Goal: Communication & Community: Answer question/provide support

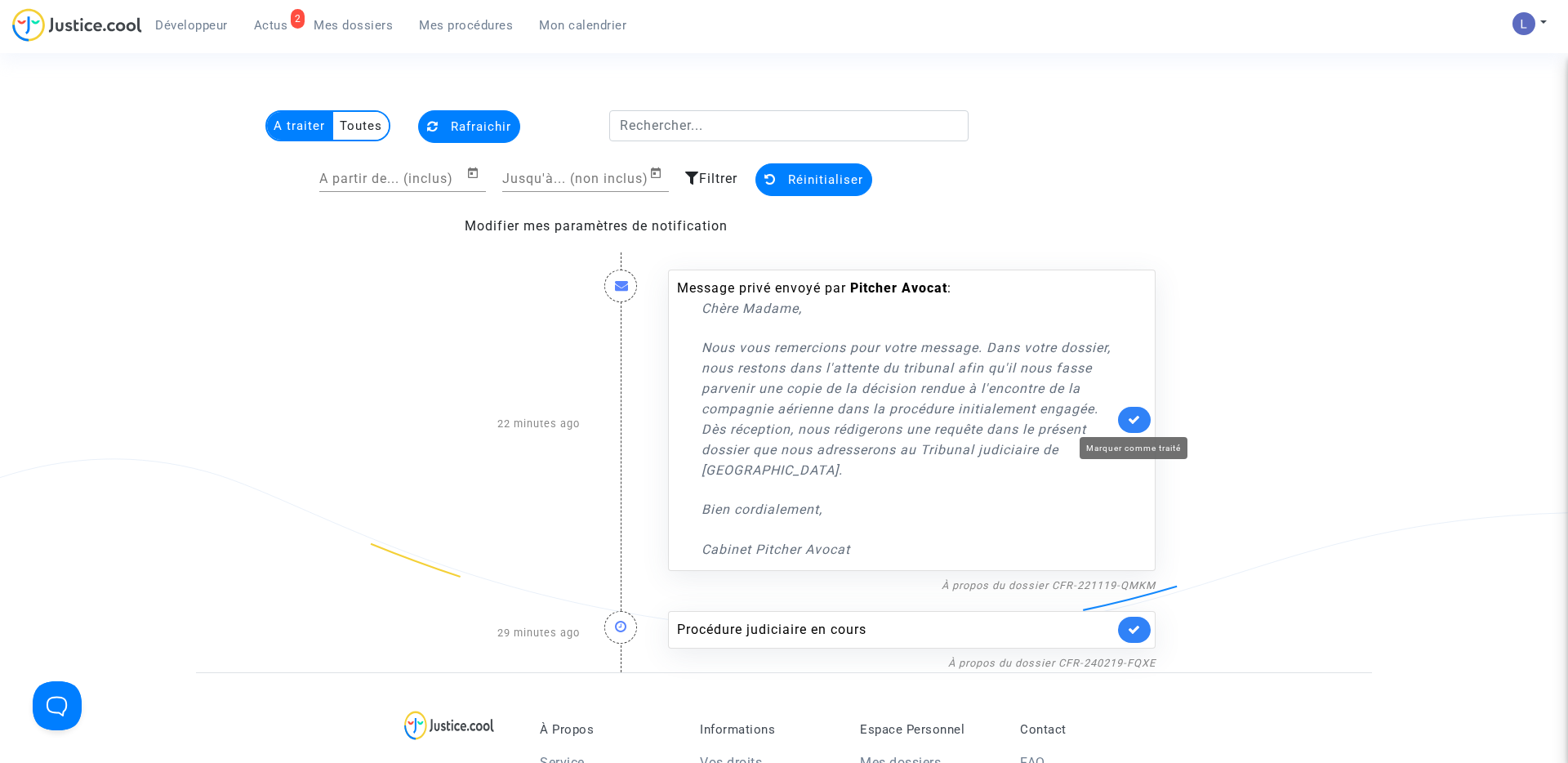
click at [1134, 416] on icon at bounding box center [1134, 419] width 13 height 13
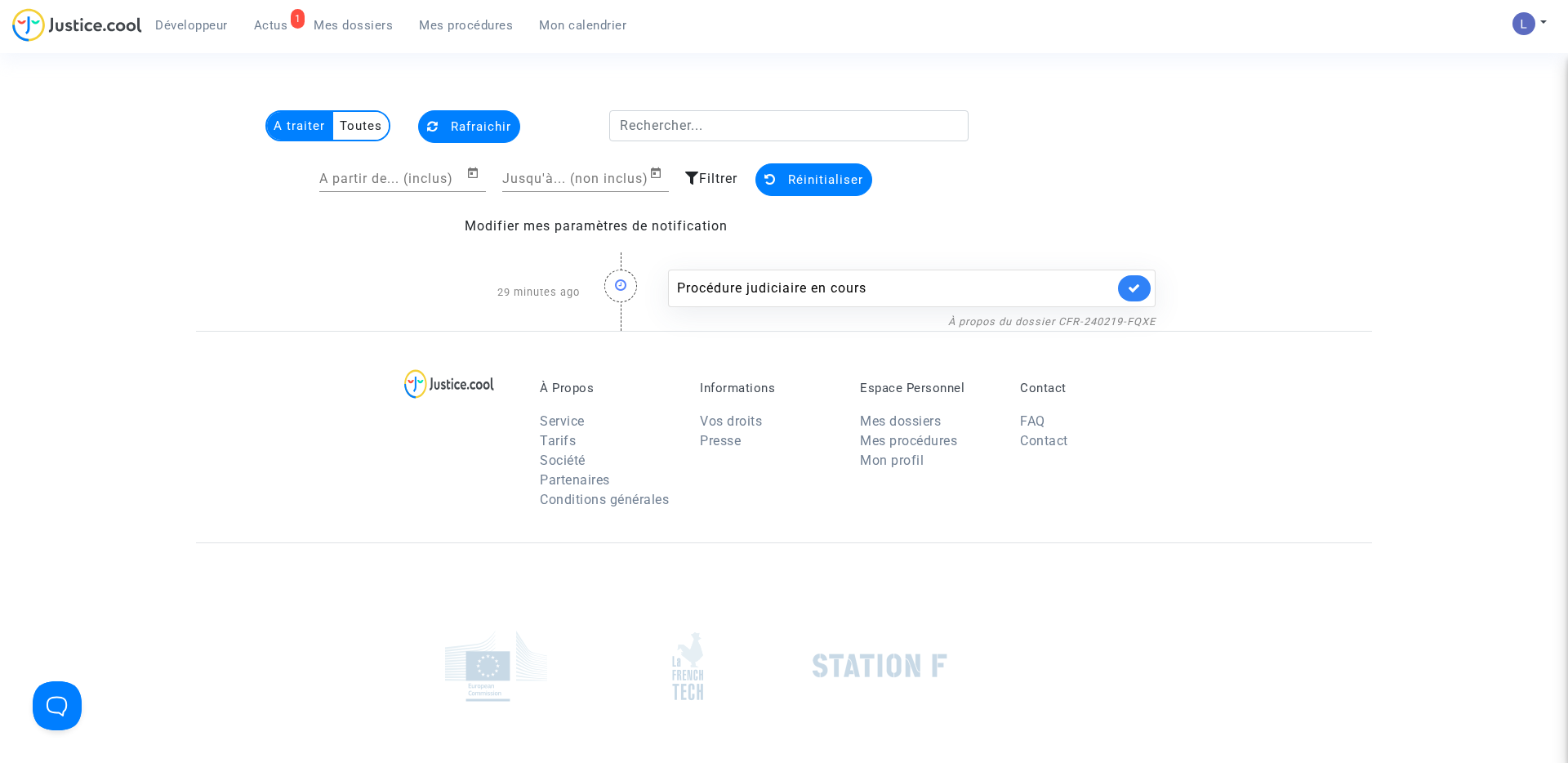
click at [1129, 282] on icon at bounding box center [1134, 287] width 13 height 13
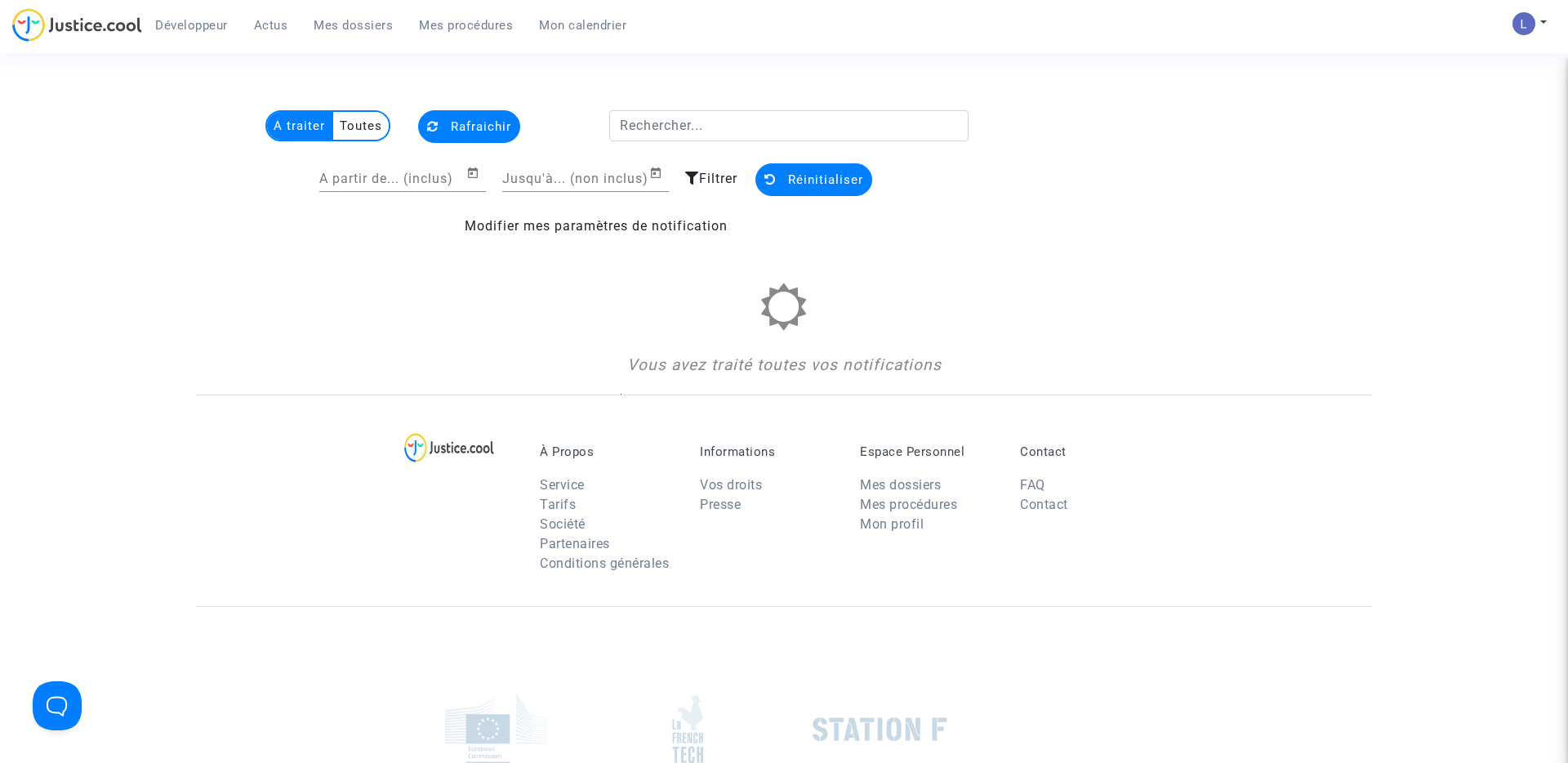
click at [367, 16] on link "Mes dossiers" at bounding box center [353, 24] width 105 height 24
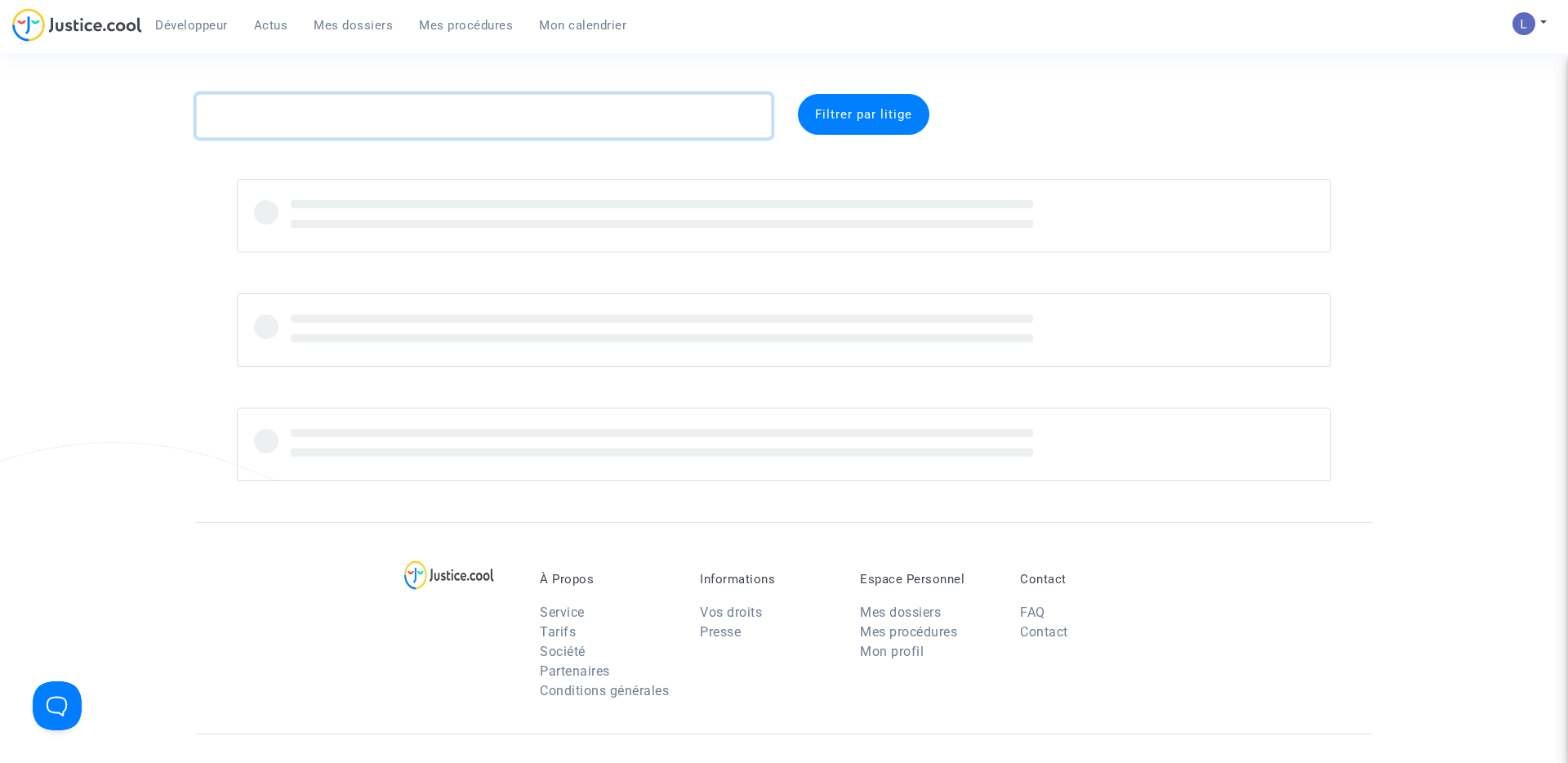
click at [301, 125] on textarea at bounding box center [483, 116] width 576 height 44
paste textarea "CFR-200326-YAYV"
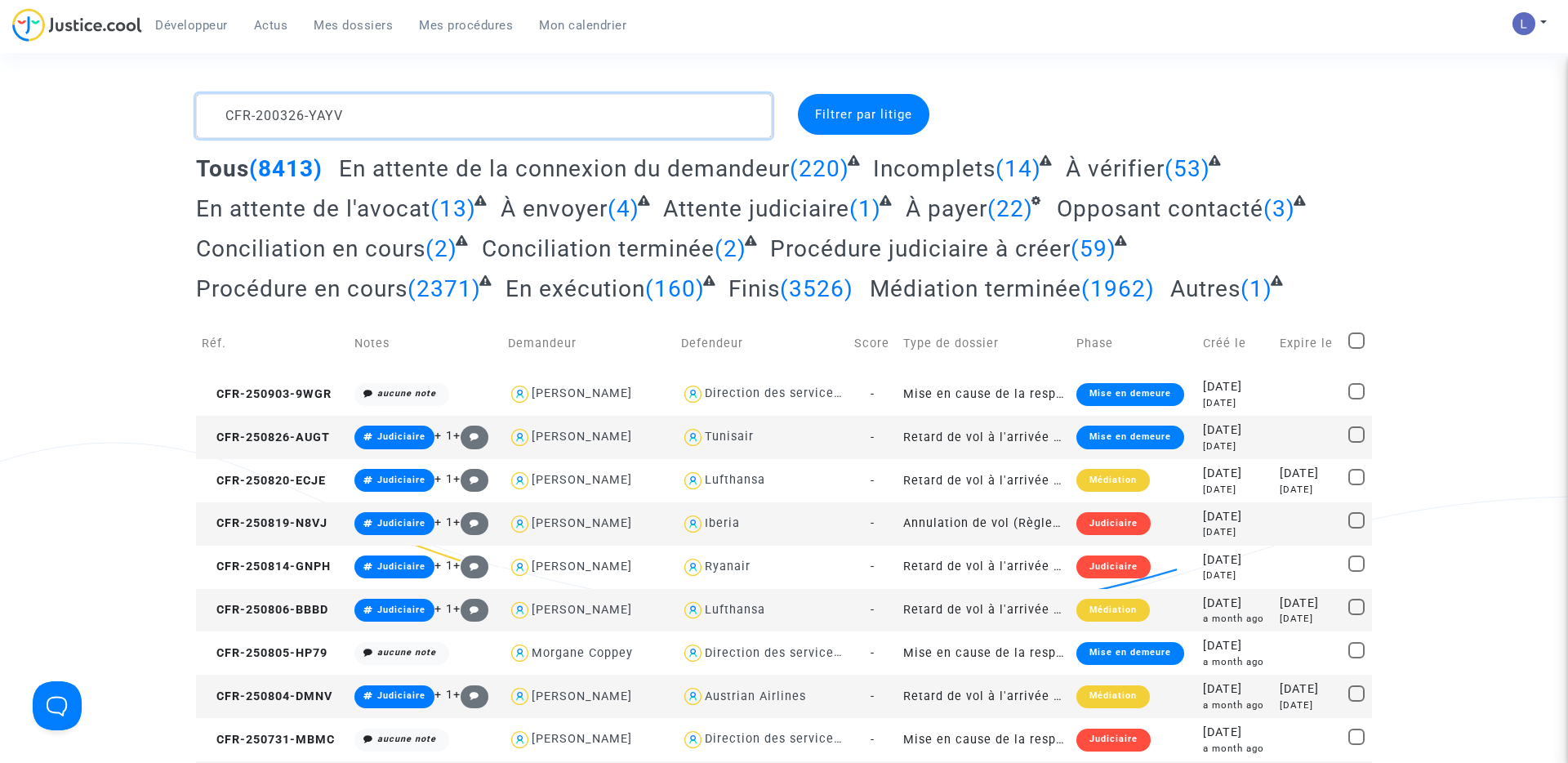
type textarea "CFR-200326-YAYV"
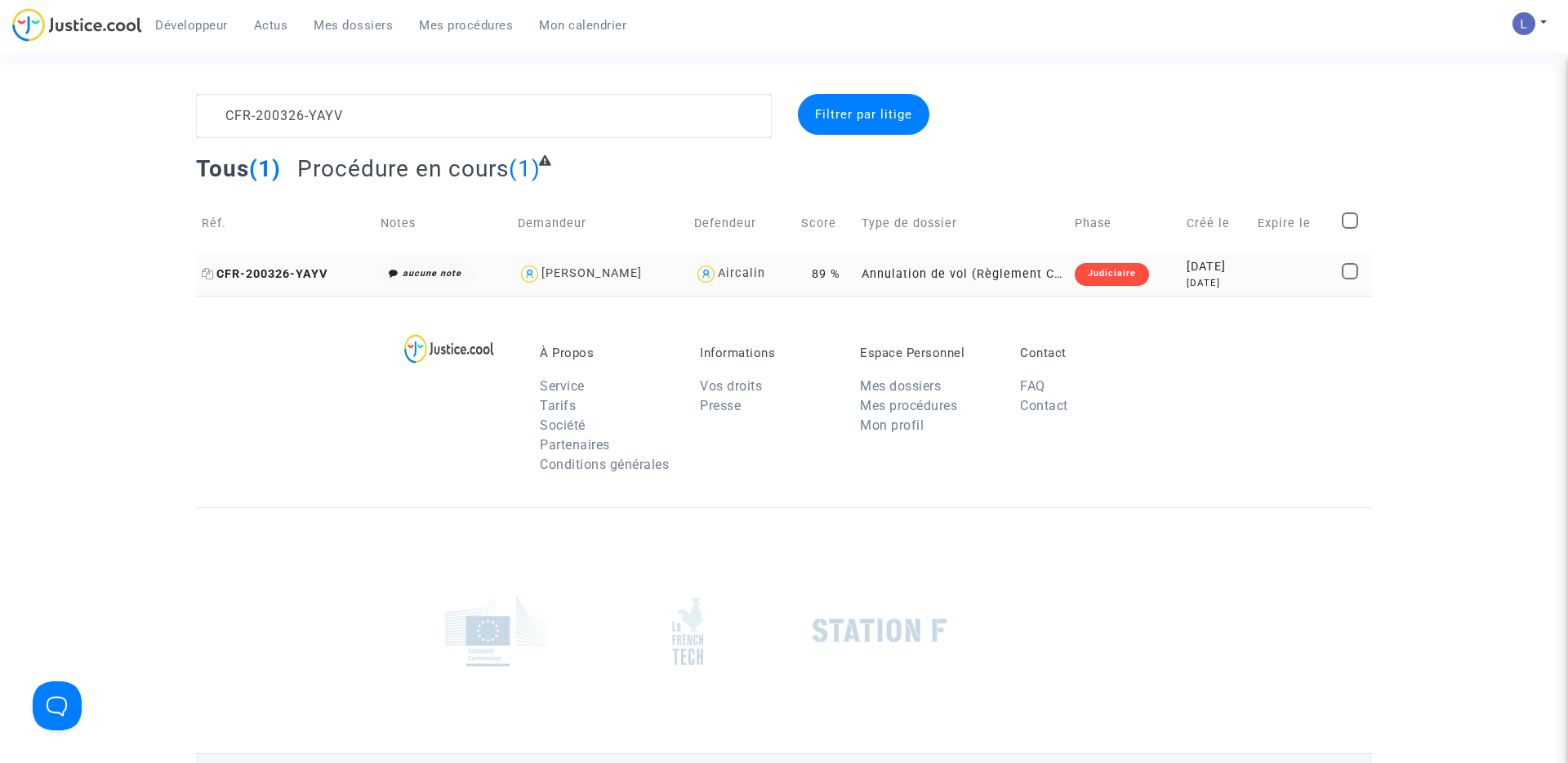
click at [272, 274] on span "CFR-200326-YAYV" at bounding box center [264, 274] width 126 height 13
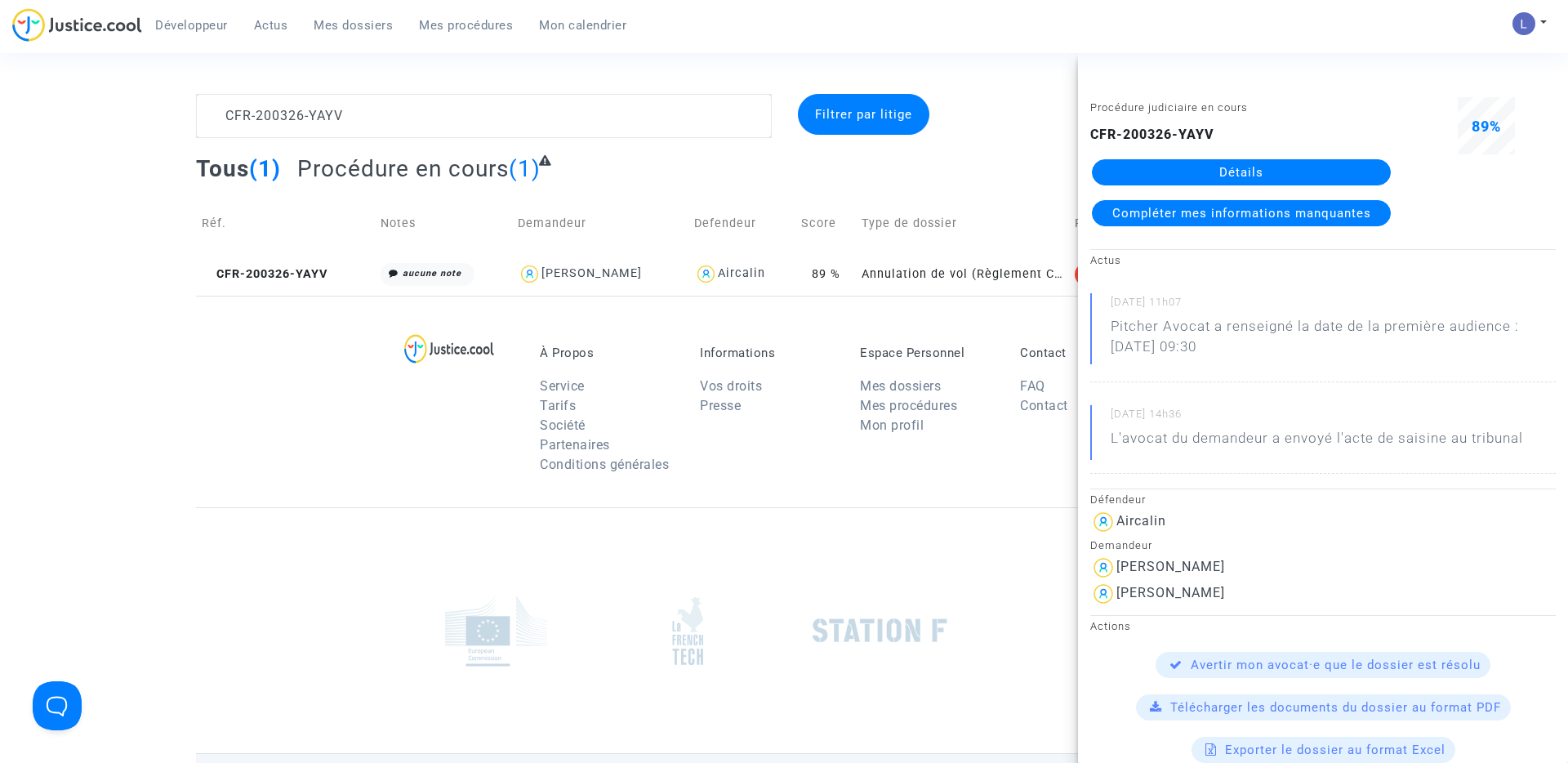
click at [1278, 166] on link "Détails" at bounding box center [1242, 172] width 299 height 26
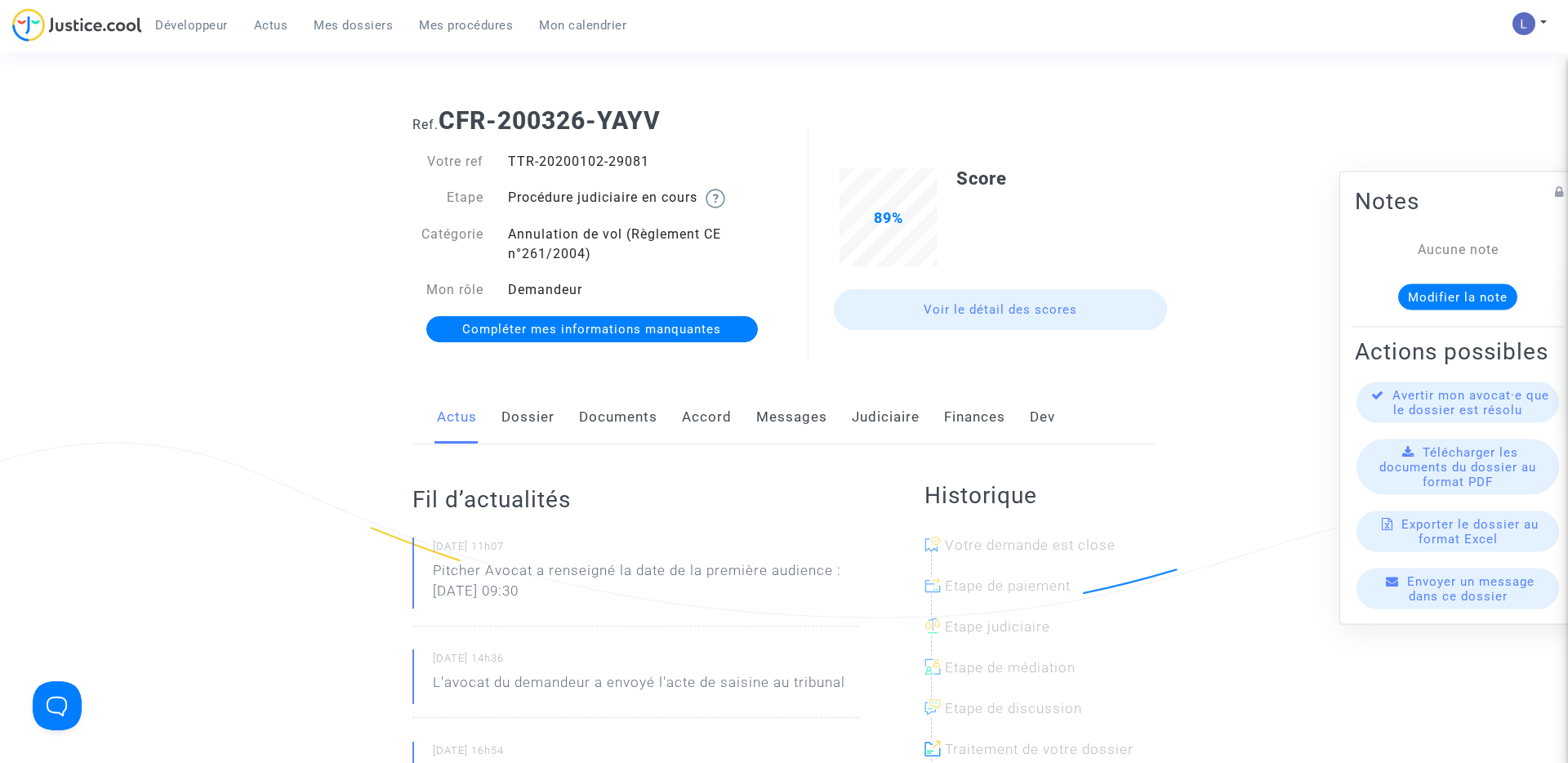
click at [888, 422] on link "Judiciaire" at bounding box center [886, 417] width 67 height 54
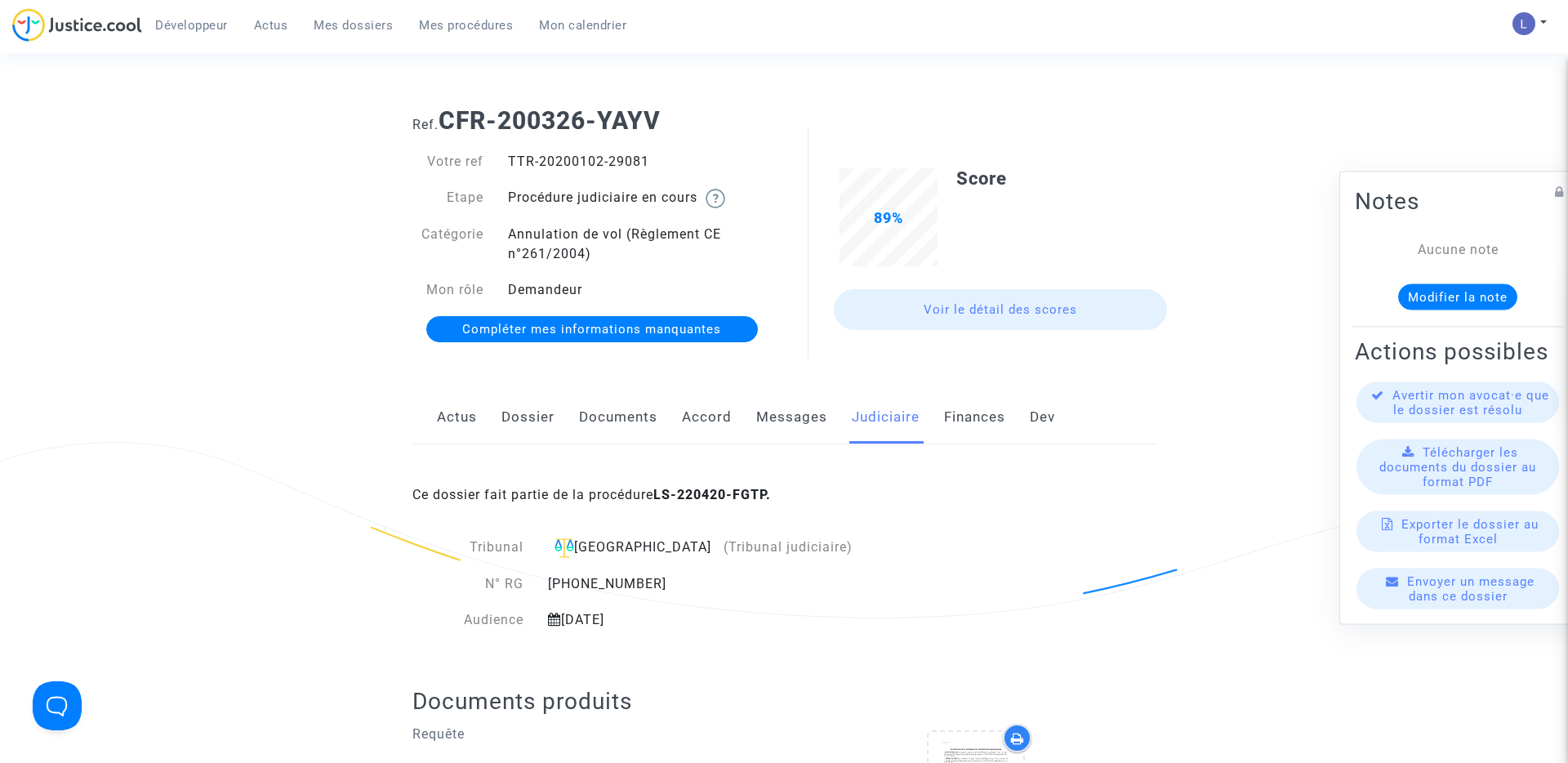
click at [793, 421] on link "Messages" at bounding box center [792, 417] width 71 height 54
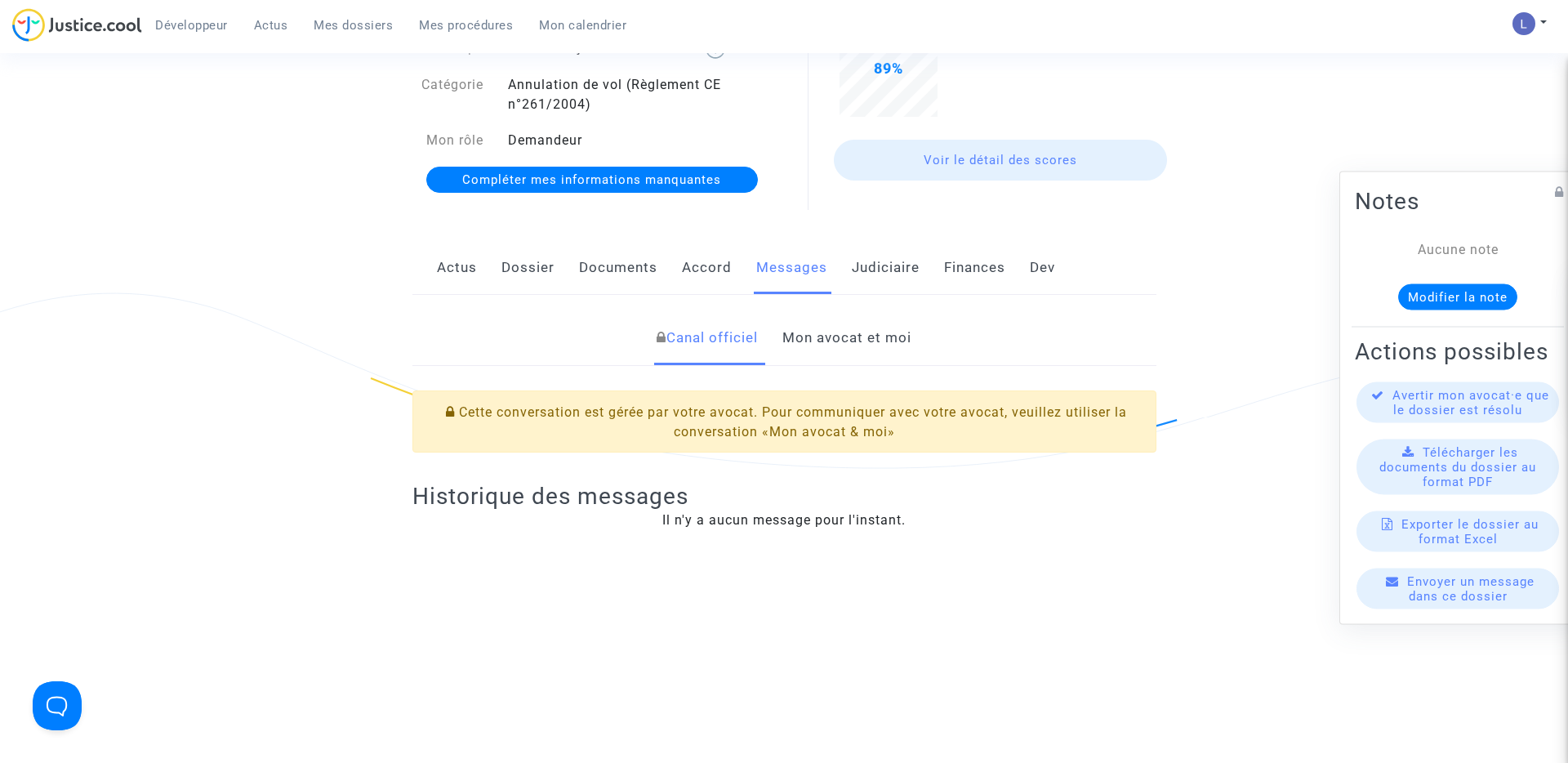
scroll to position [187, 0]
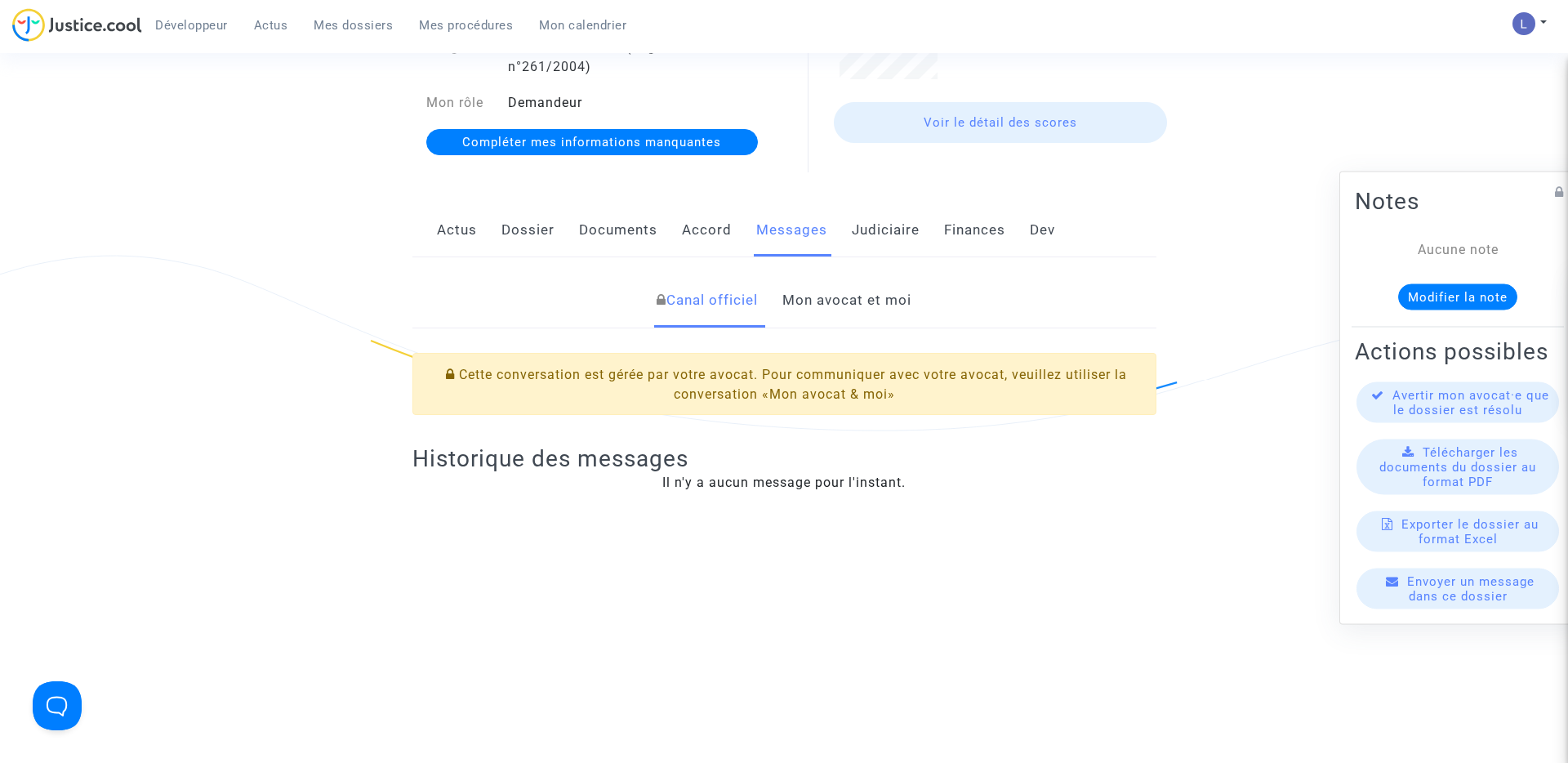
click at [837, 306] on link "Mon avocat et moi" at bounding box center [847, 300] width 129 height 54
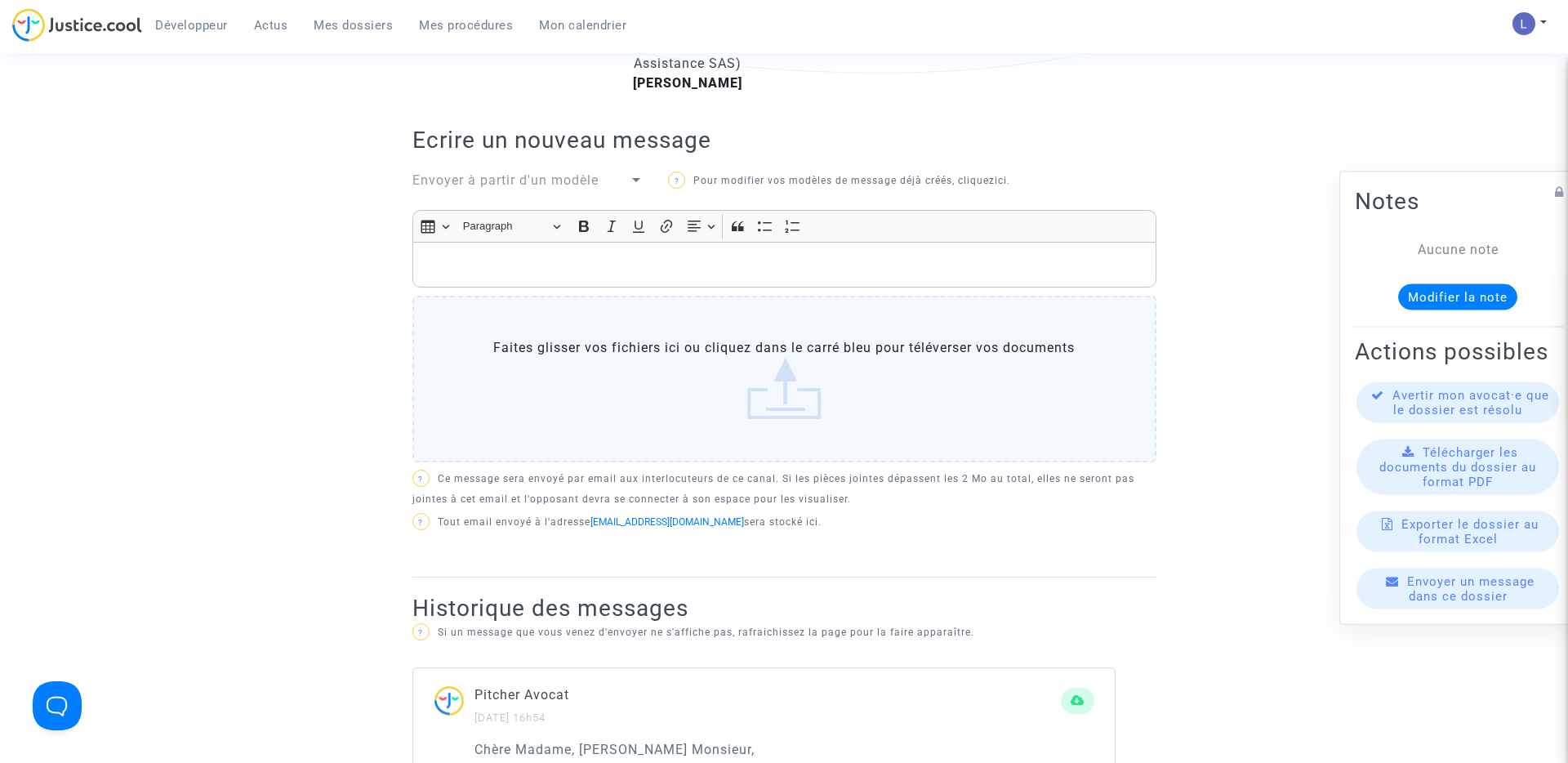
scroll to position [503, 0]
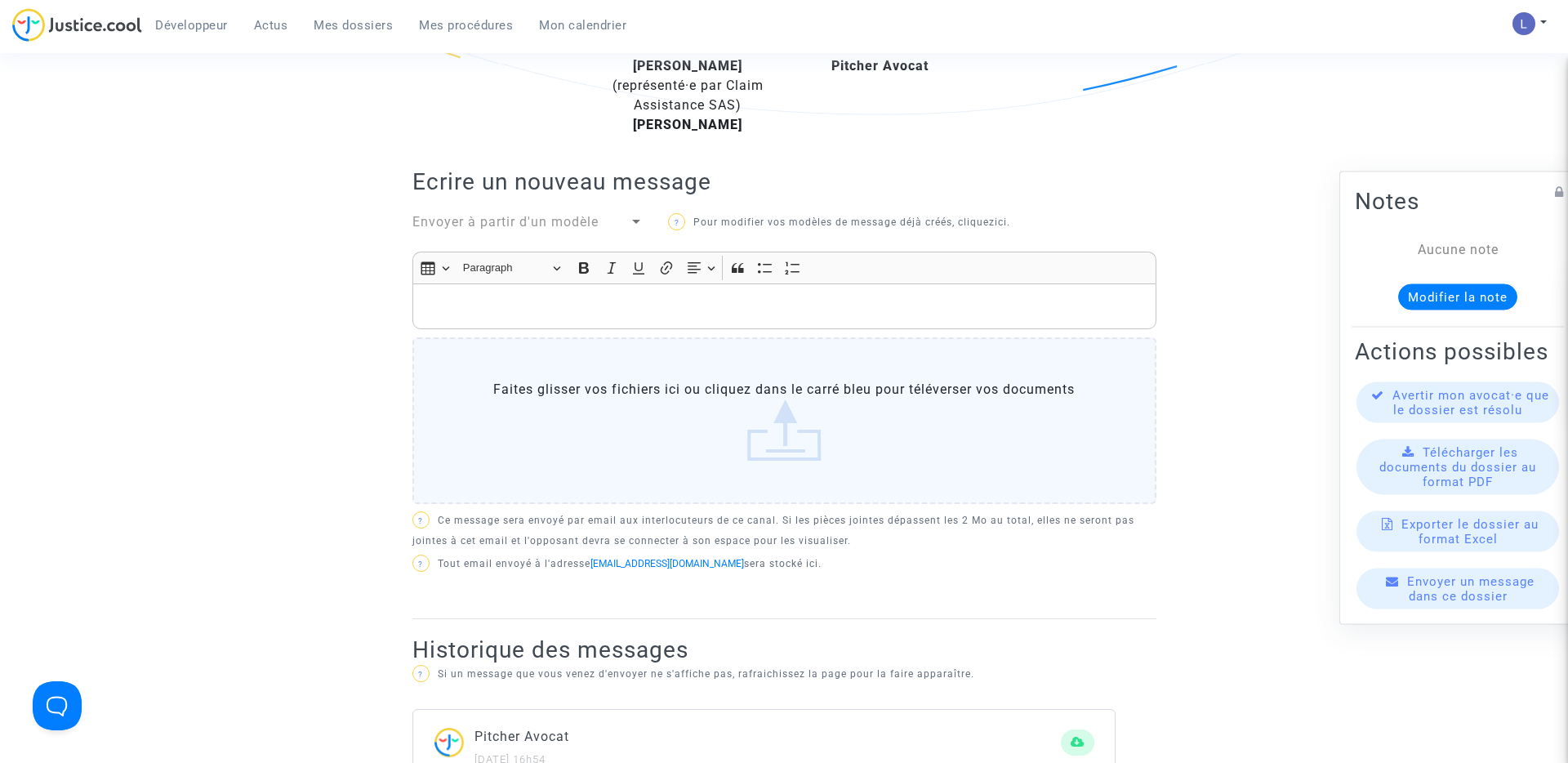
click at [517, 308] on p "Rich Text Editor, main" at bounding box center [784, 307] width 727 height 20
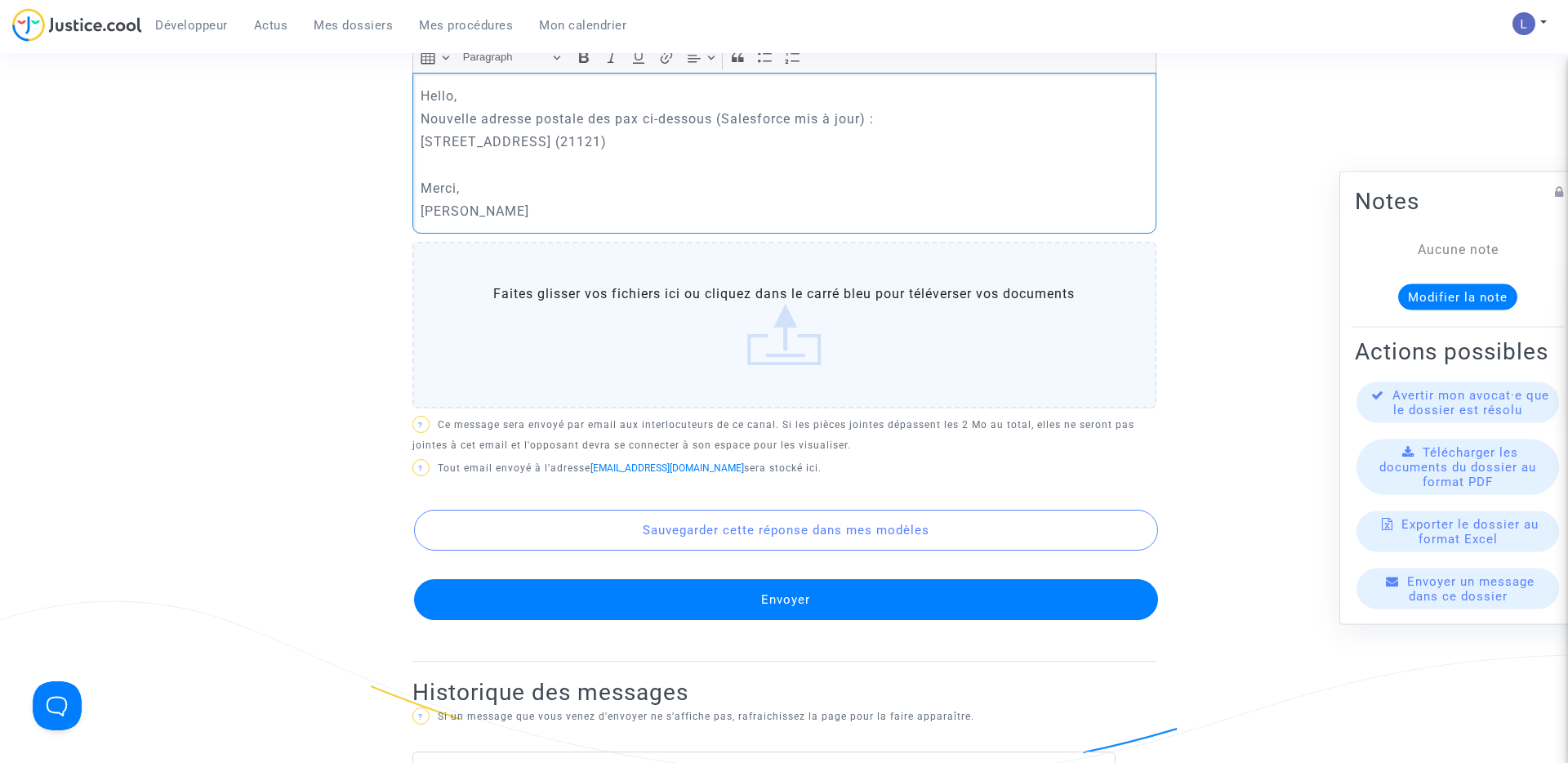
scroll to position [715, 0]
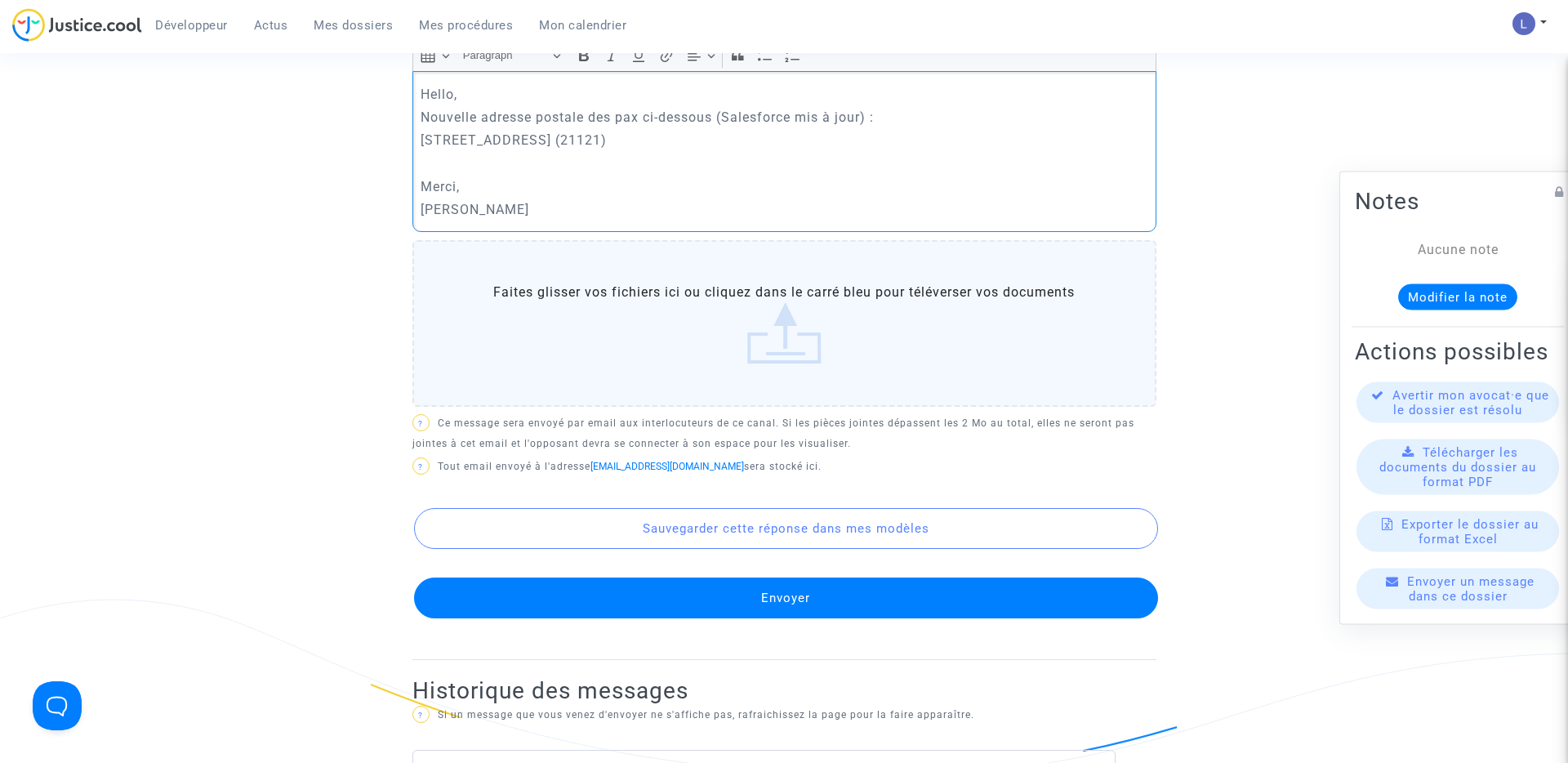
click at [830, 587] on button "Envoyer" at bounding box center [786, 598] width 744 height 40
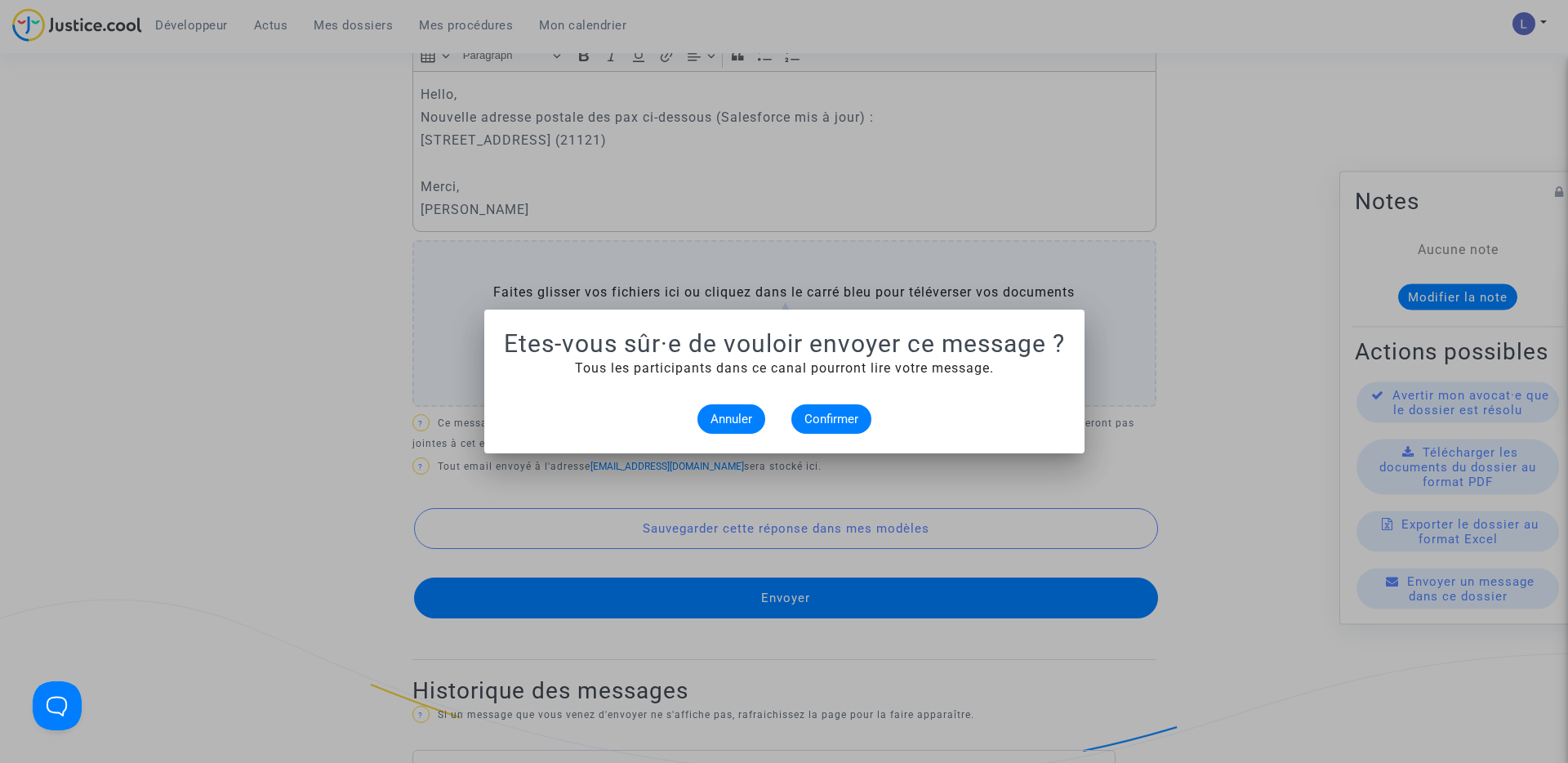
scroll to position [0, 0]
click at [828, 420] on span "Confirmer" at bounding box center [832, 418] width 54 height 14
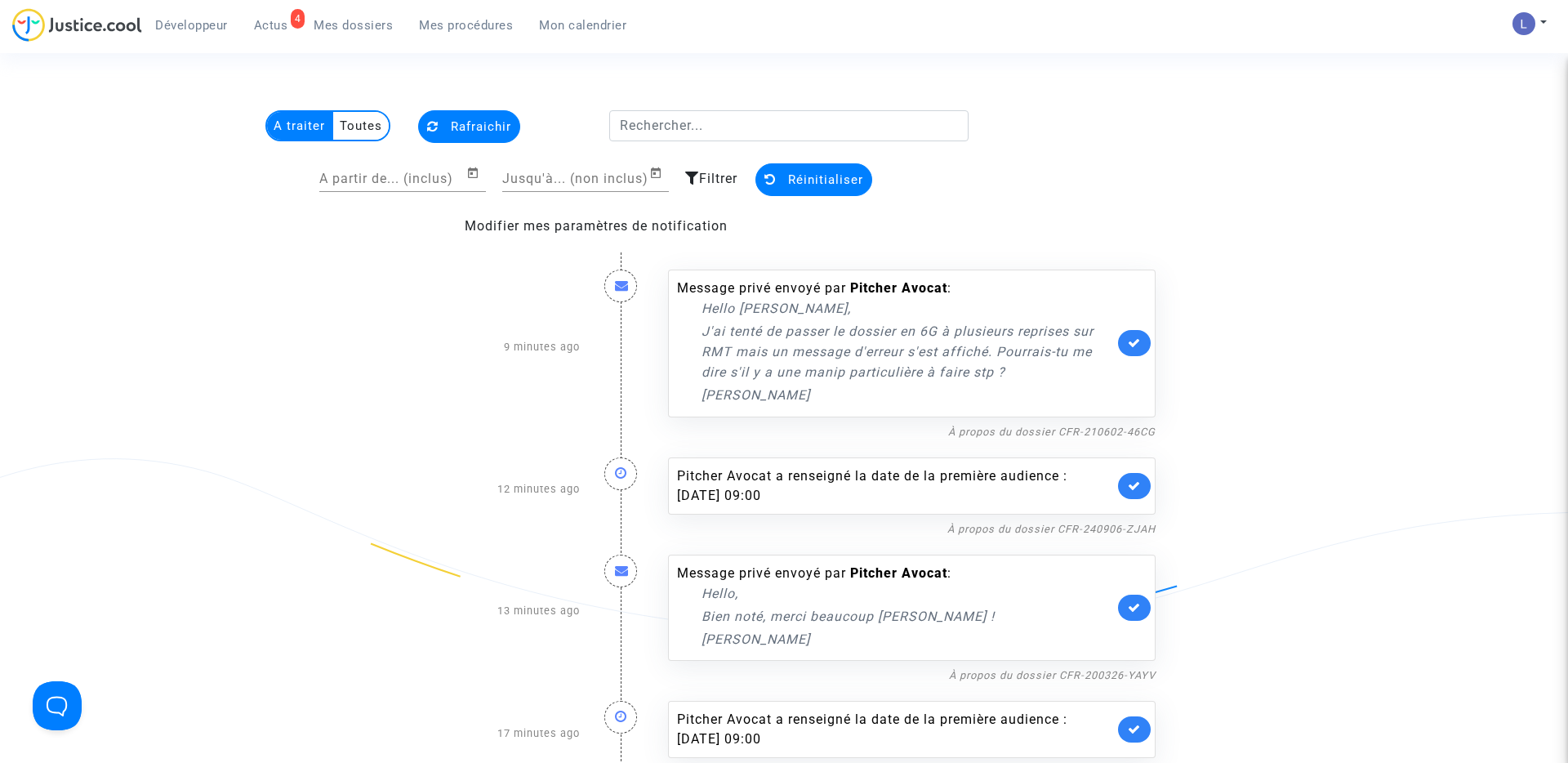
click at [1135, 339] on icon at bounding box center [1134, 342] width 13 height 13
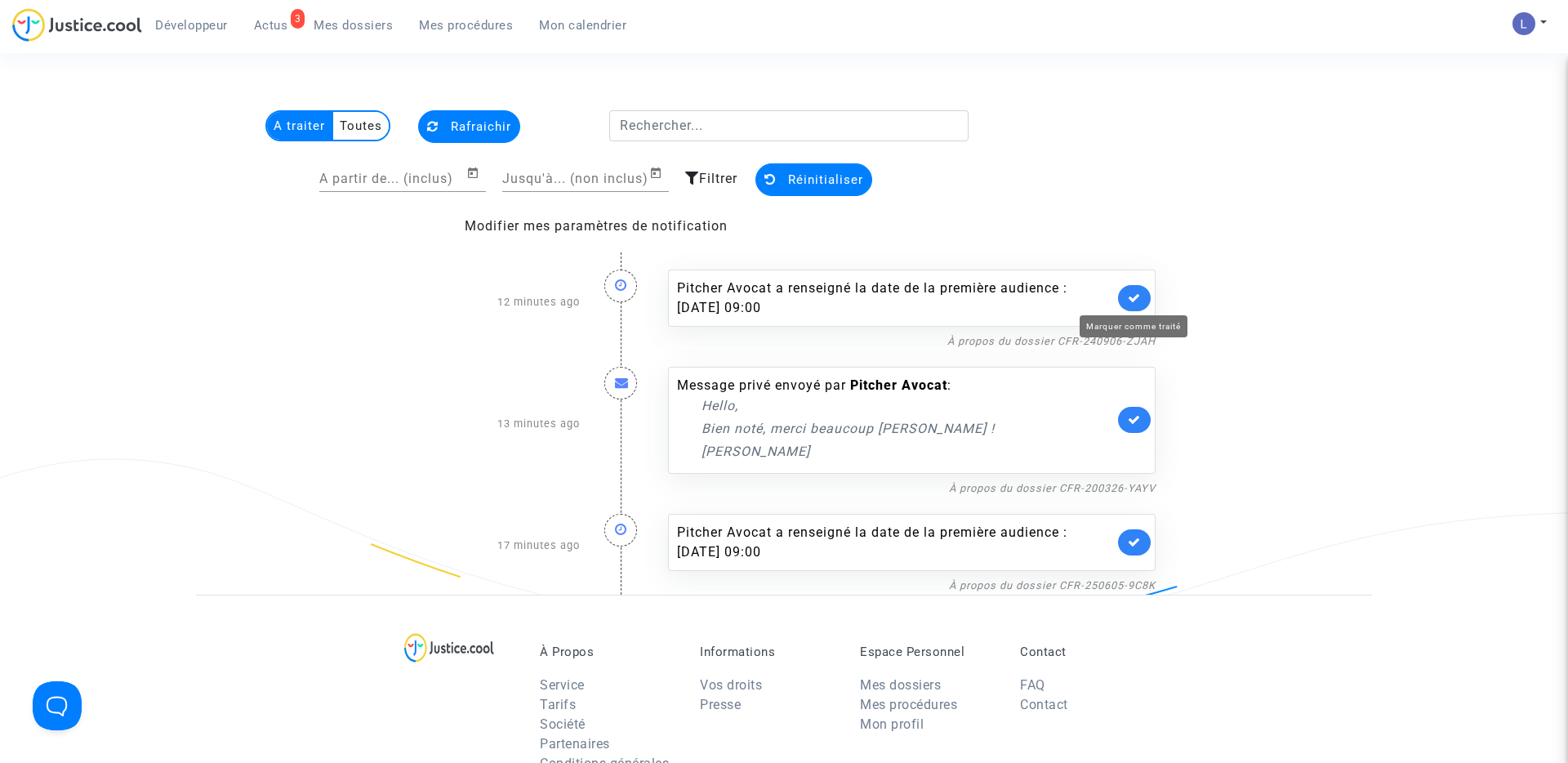
click at [1140, 293] on icon at bounding box center [1134, 298] width 13 height 13
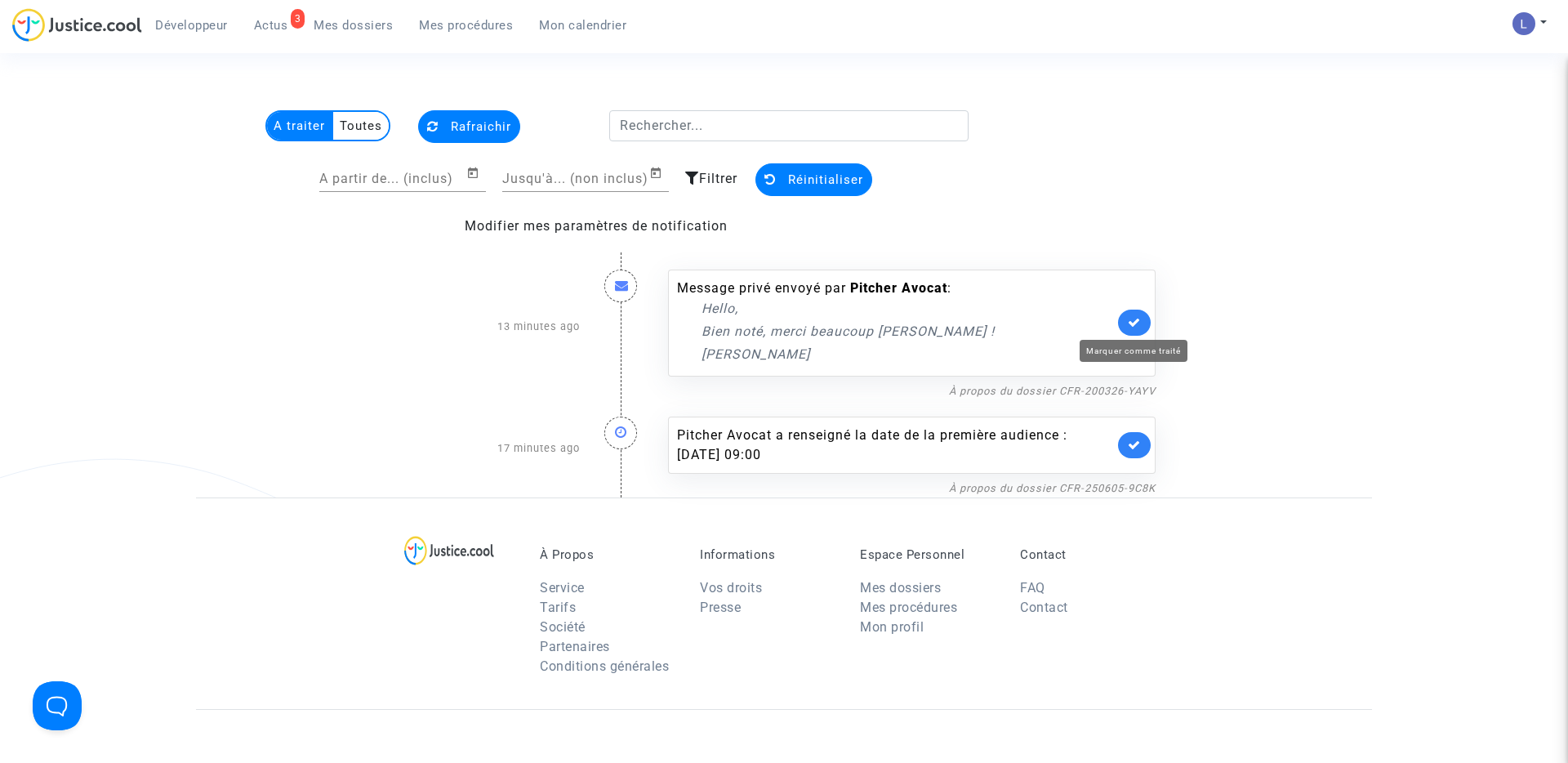
click at [1134, 326] on icon at bounding box center [1134, 322] width 13 height 13
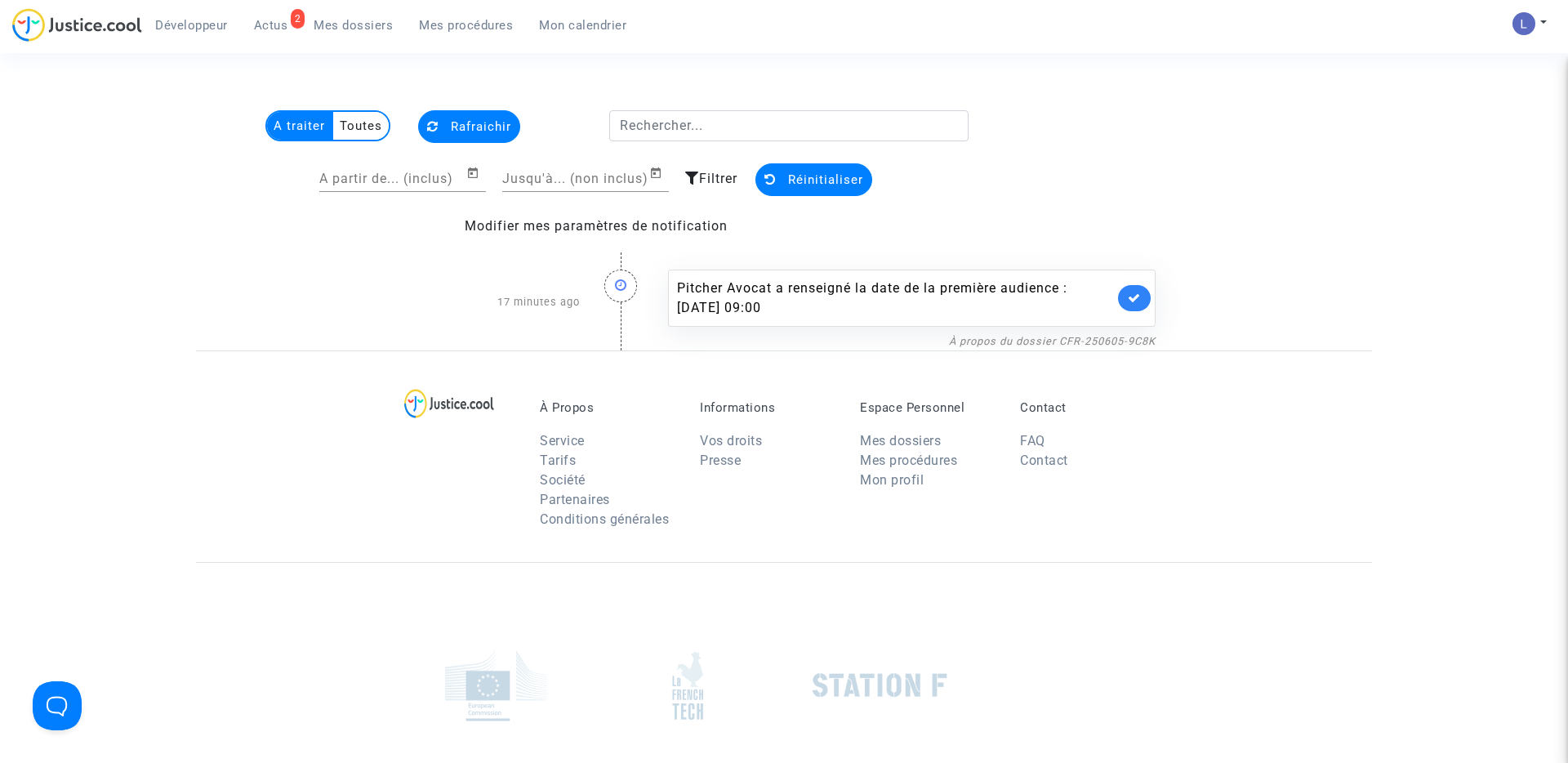
click at [1134, 304] on link at bounding box center [1134, 298] width 33 height 26
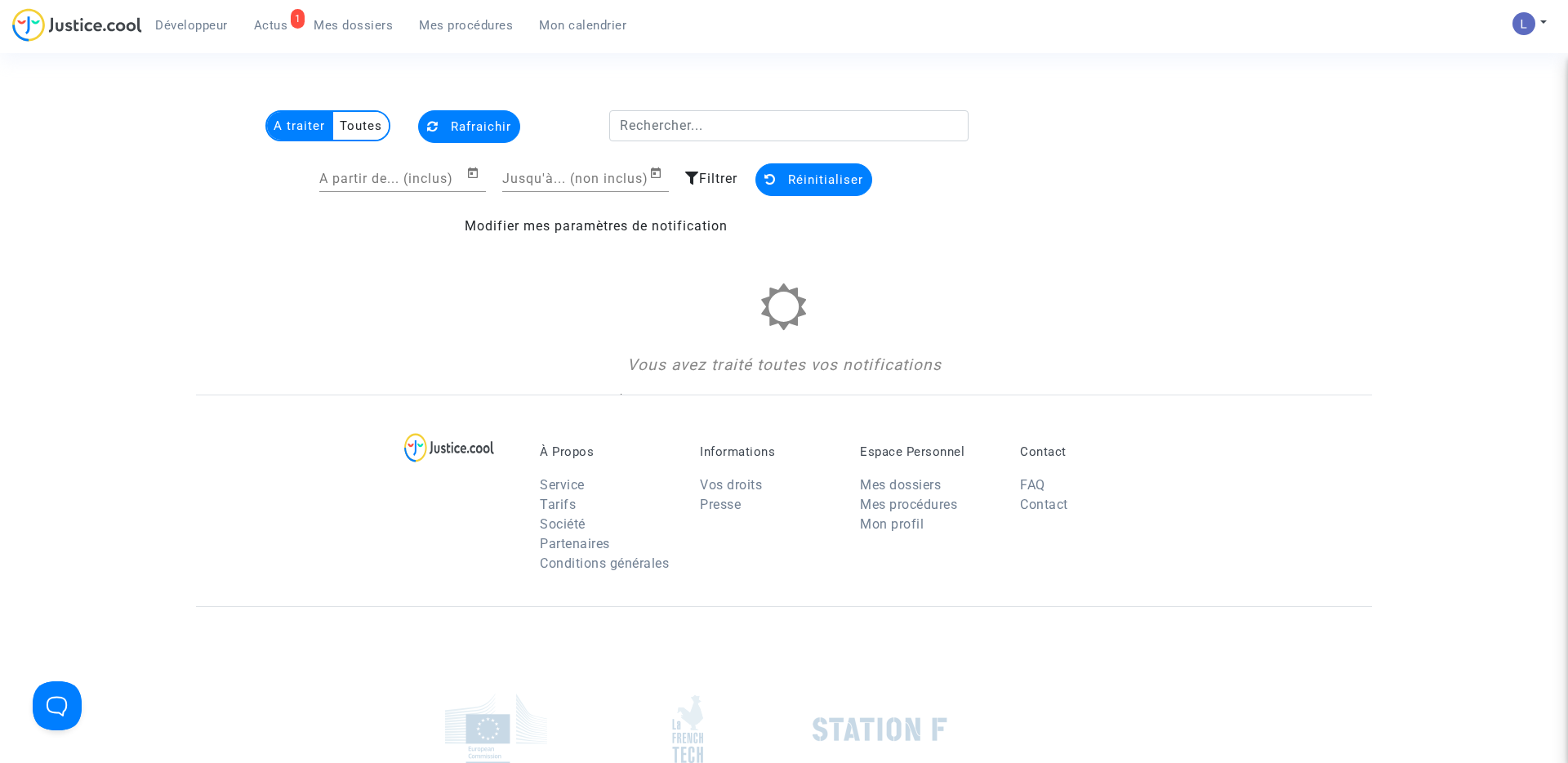
click at [362, 35] on link "Mes dossiers" at bounding box center [353, 24] width 105 height 24
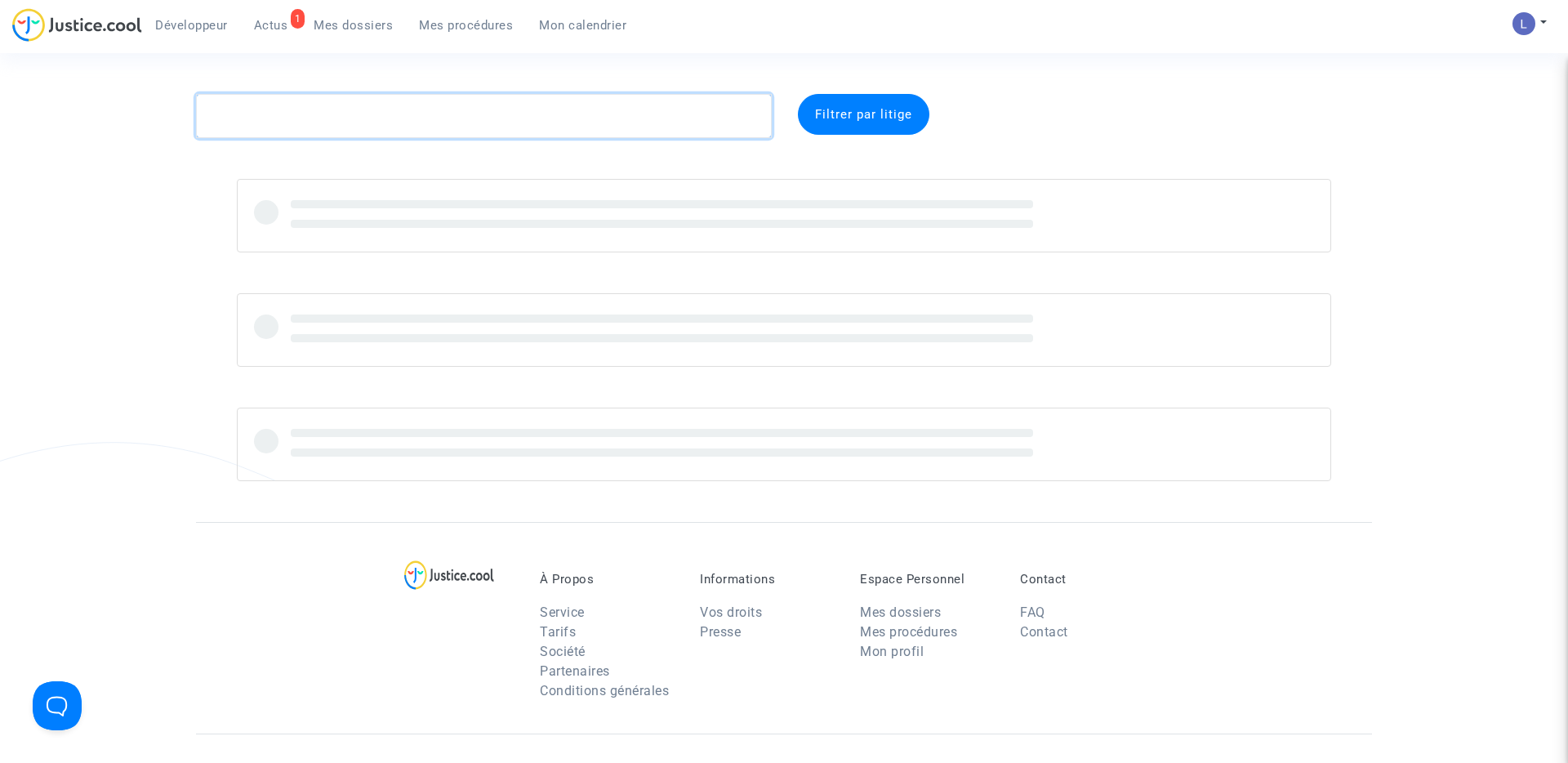
click at [287, 114] on textarea at bounding box center [483, 116] width 576 height 44
paste textarea "CFR-230614-G4CT"
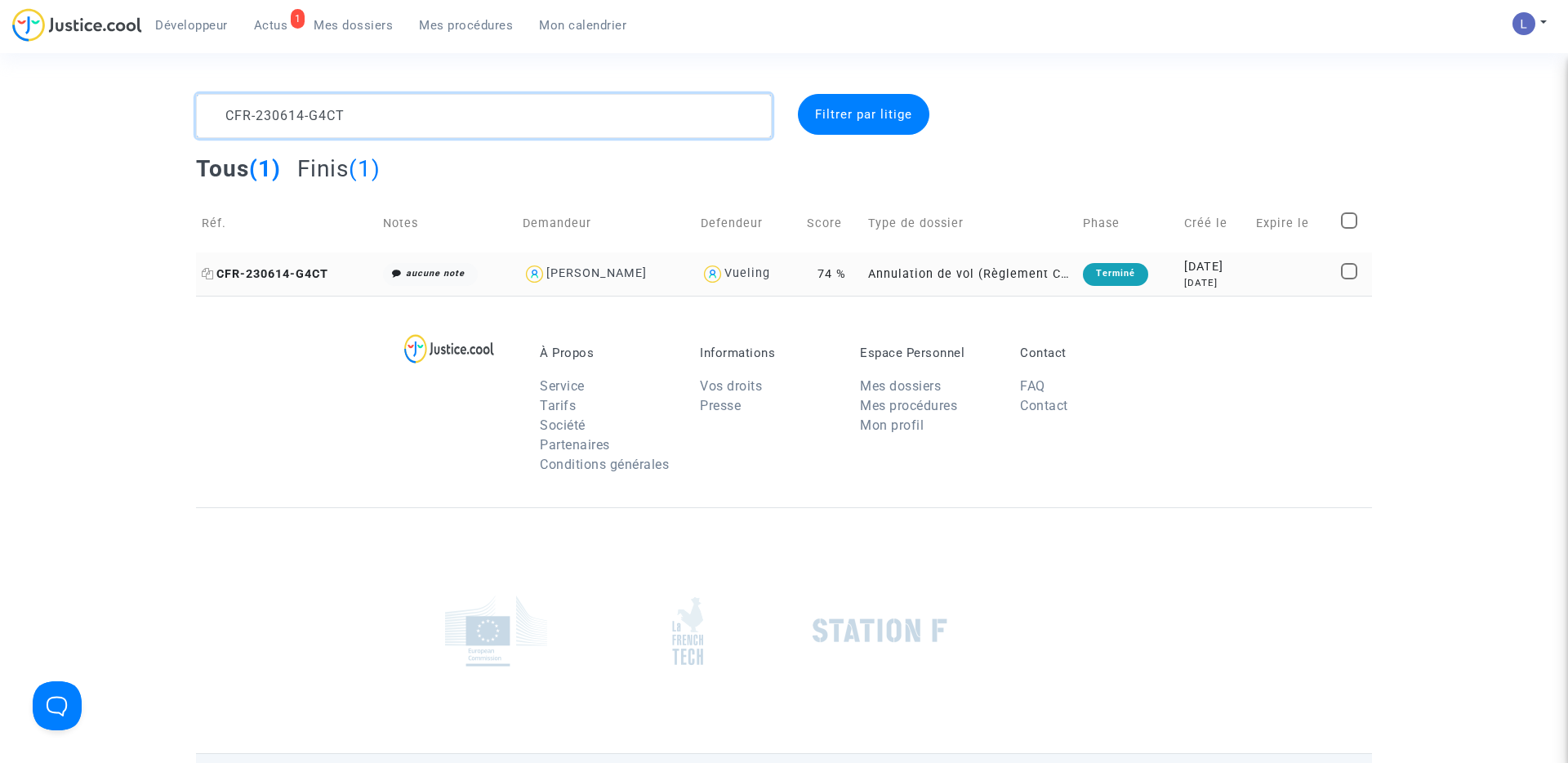
type textarea "CFR-230614-G4CT"
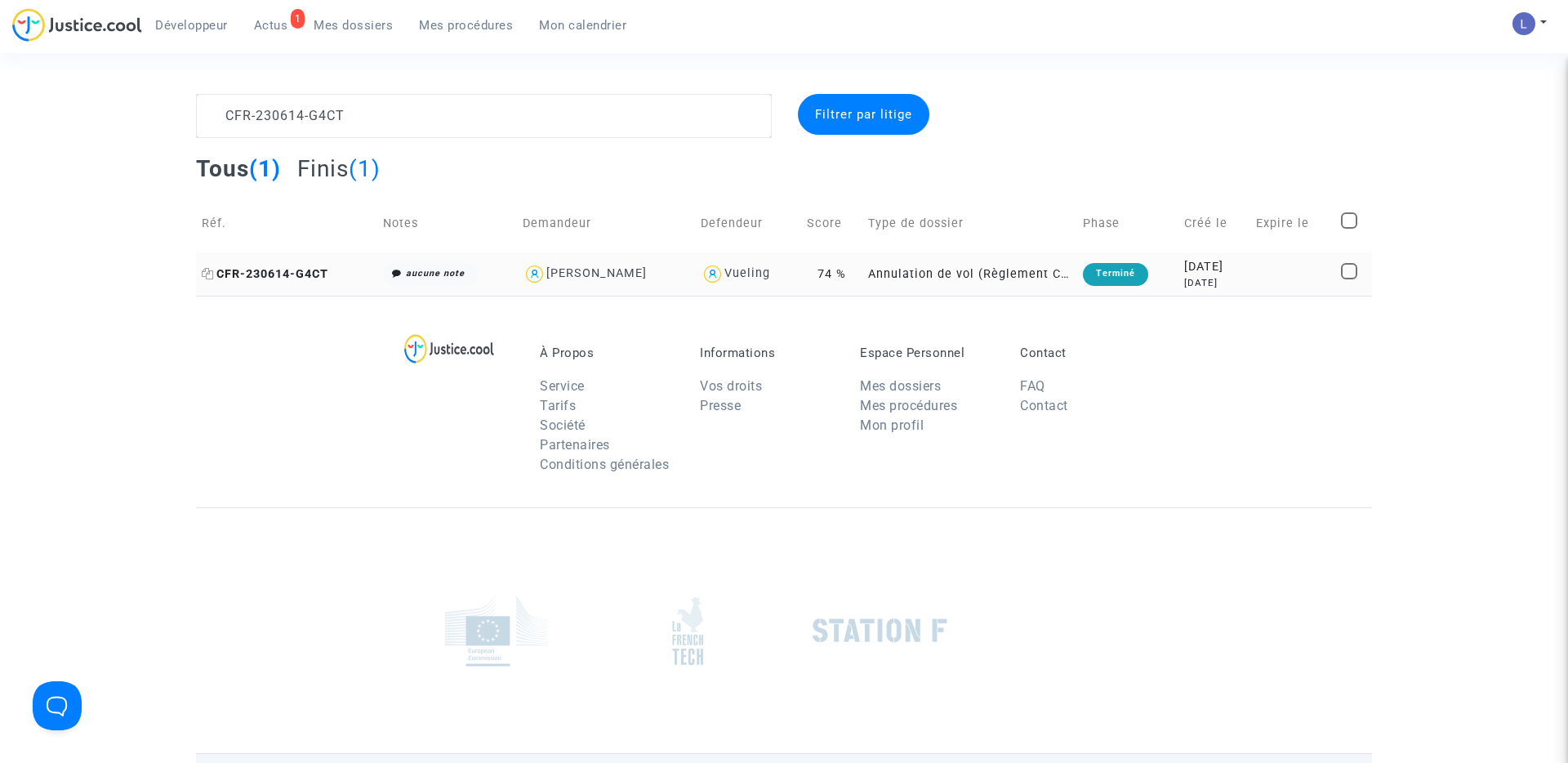
click at [293, 276] on span "CFR-230614-G4CT" at bounding box center [265, 274] width 127 height 13
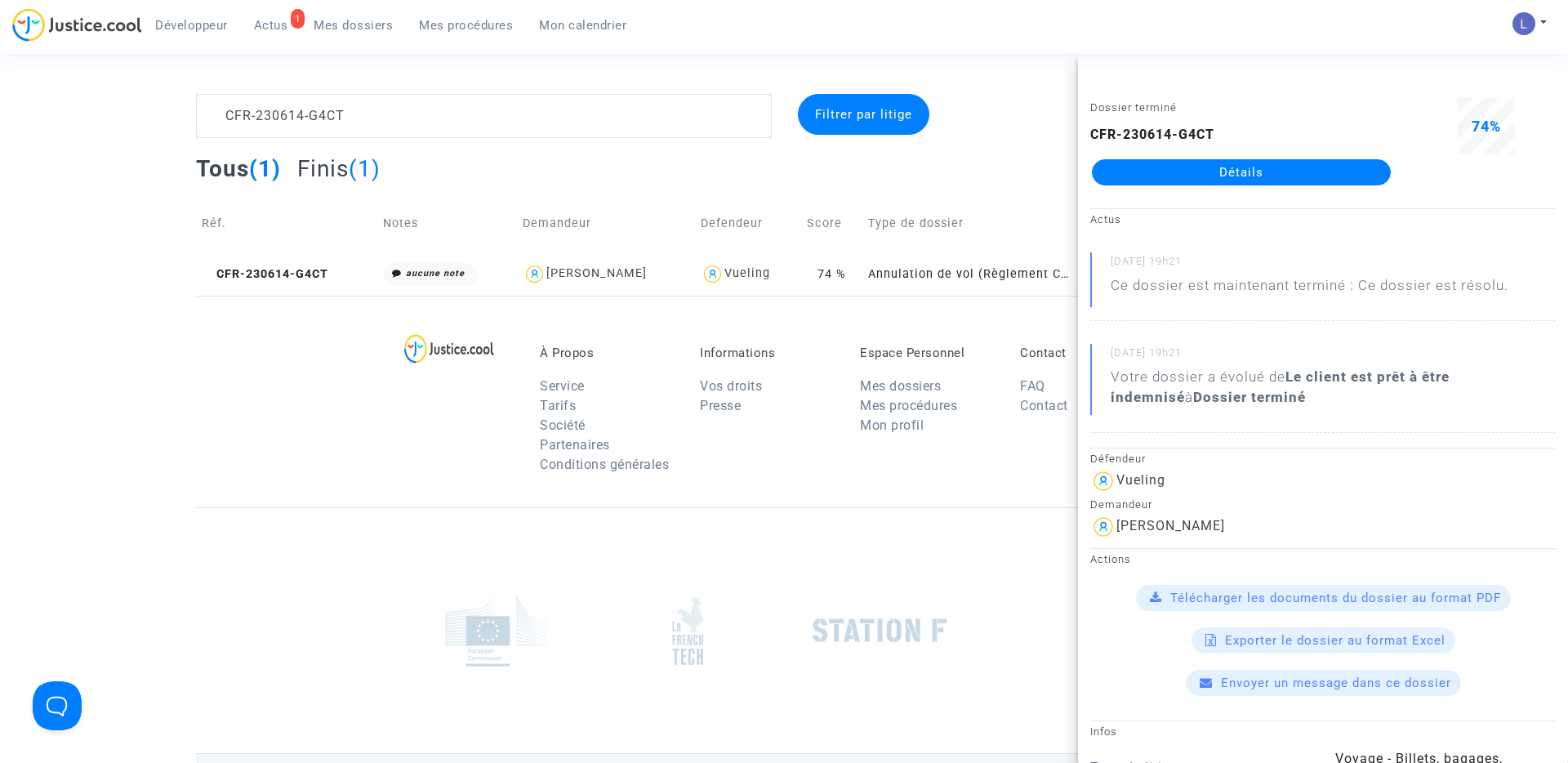
click at [1236, 176] on link "Détails" at bounding box center [1242, 172] width 299 height 26
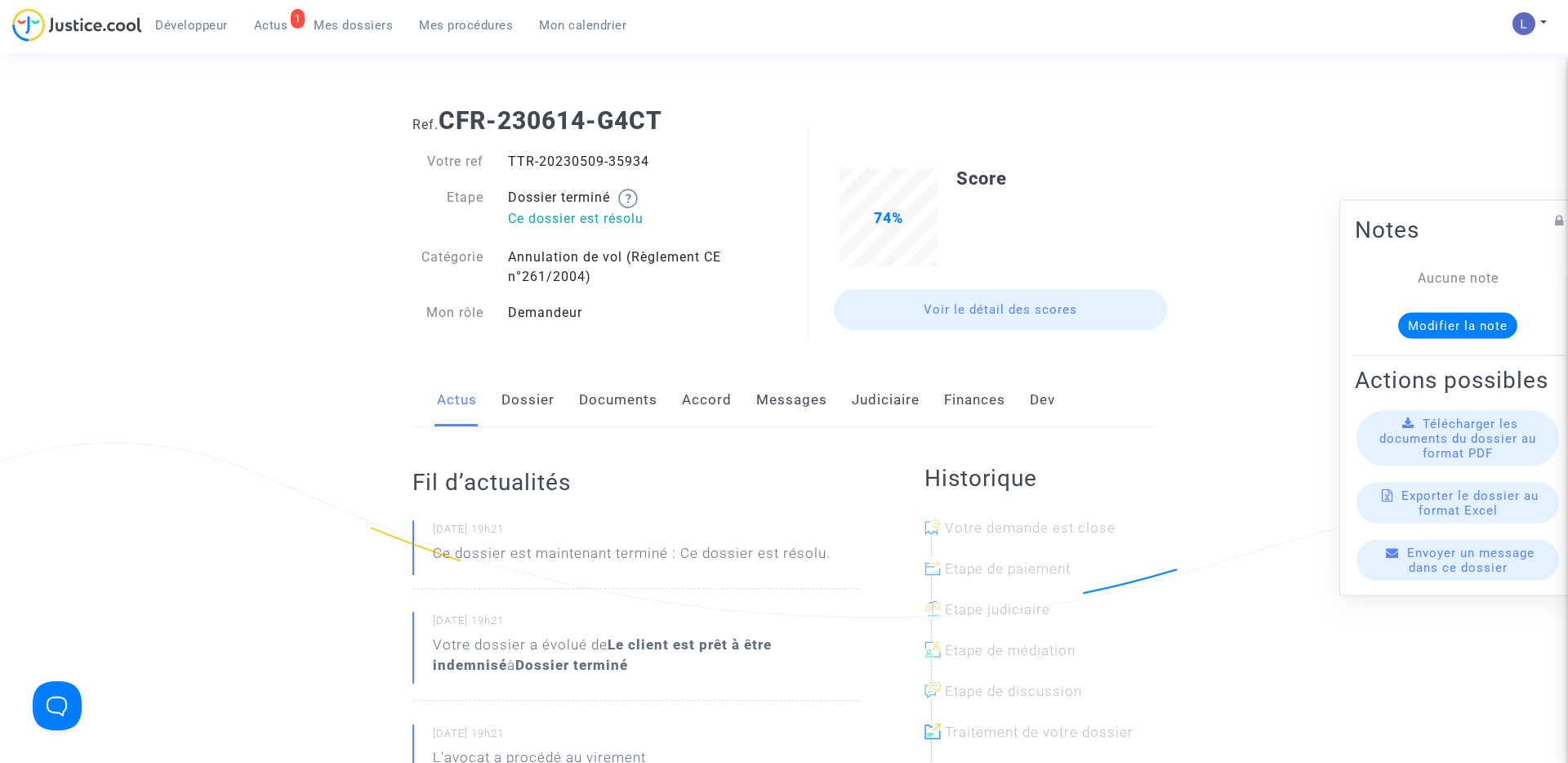
click at [894, 403] on link "Judiciaire" at bounding box center [886, 400] width 67 height 54
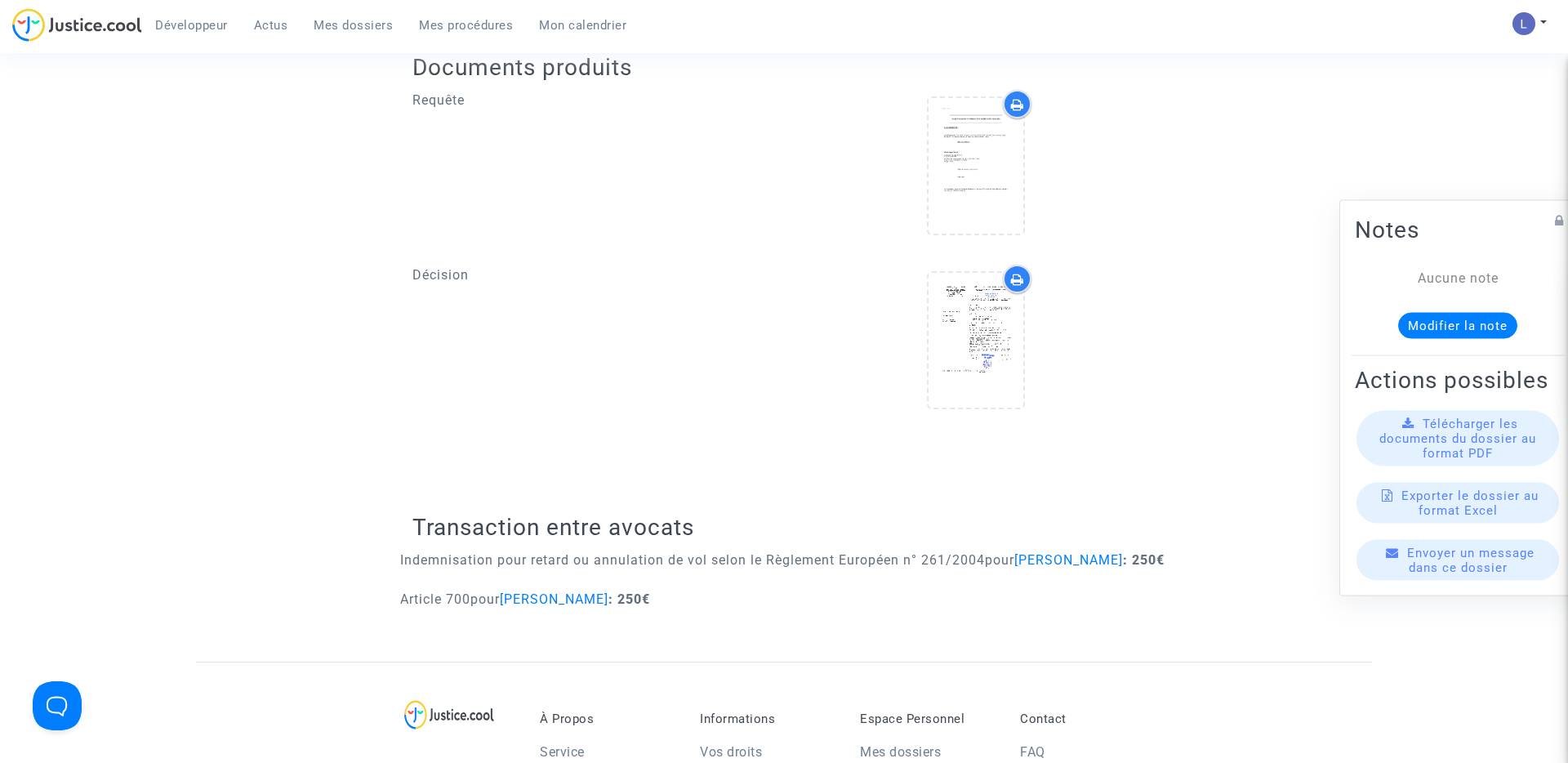
scroll to position [816, 0]
